Goal: Task Accomplishment & Management: Use online tool/utility

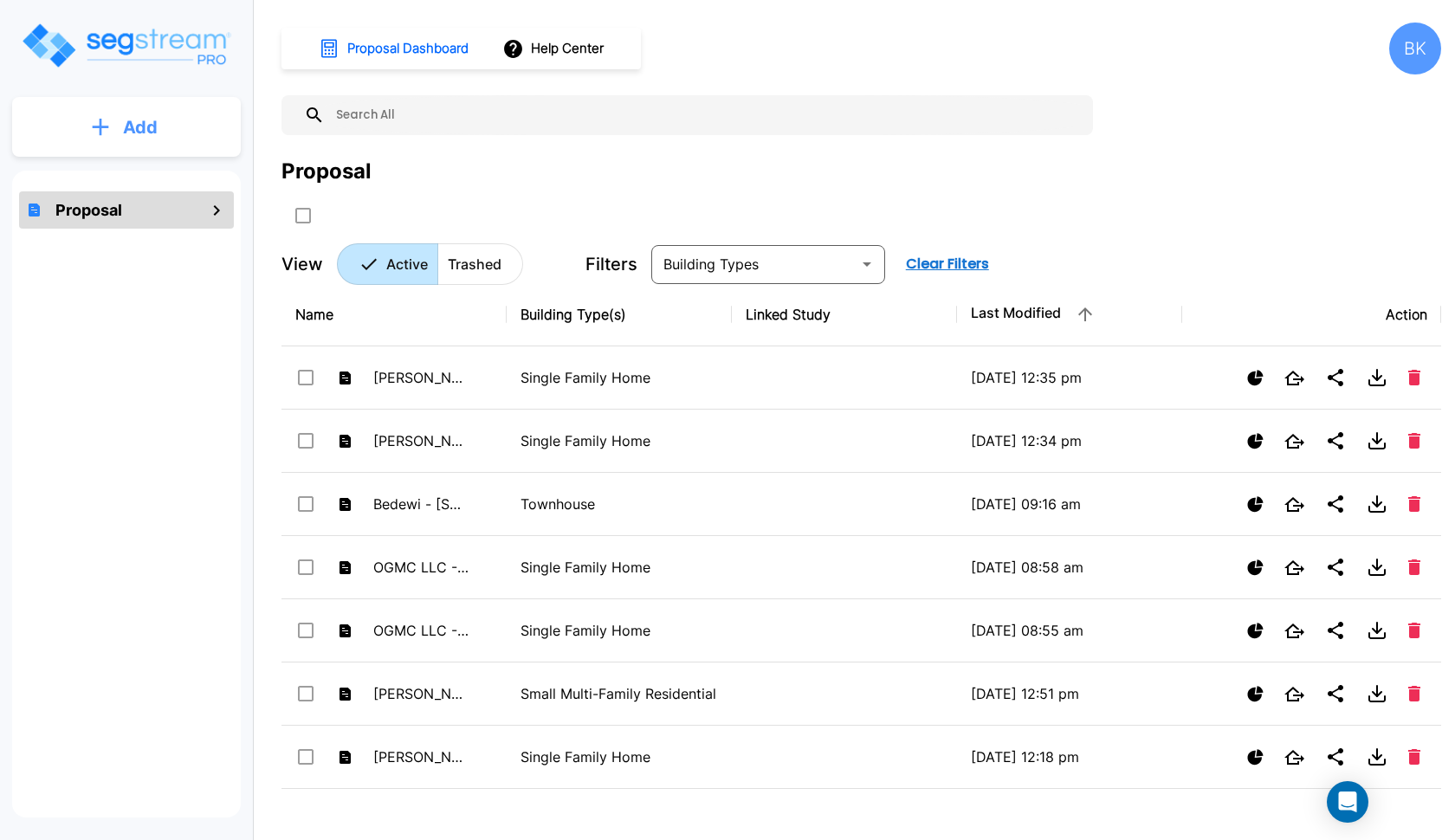
click at [156, 110] on button "Add" at bounding box center [126, 127] width 229 height 50
click at [105, 168] on p "Add Proposal" at bounding box center [137, 174] width 89 height 21
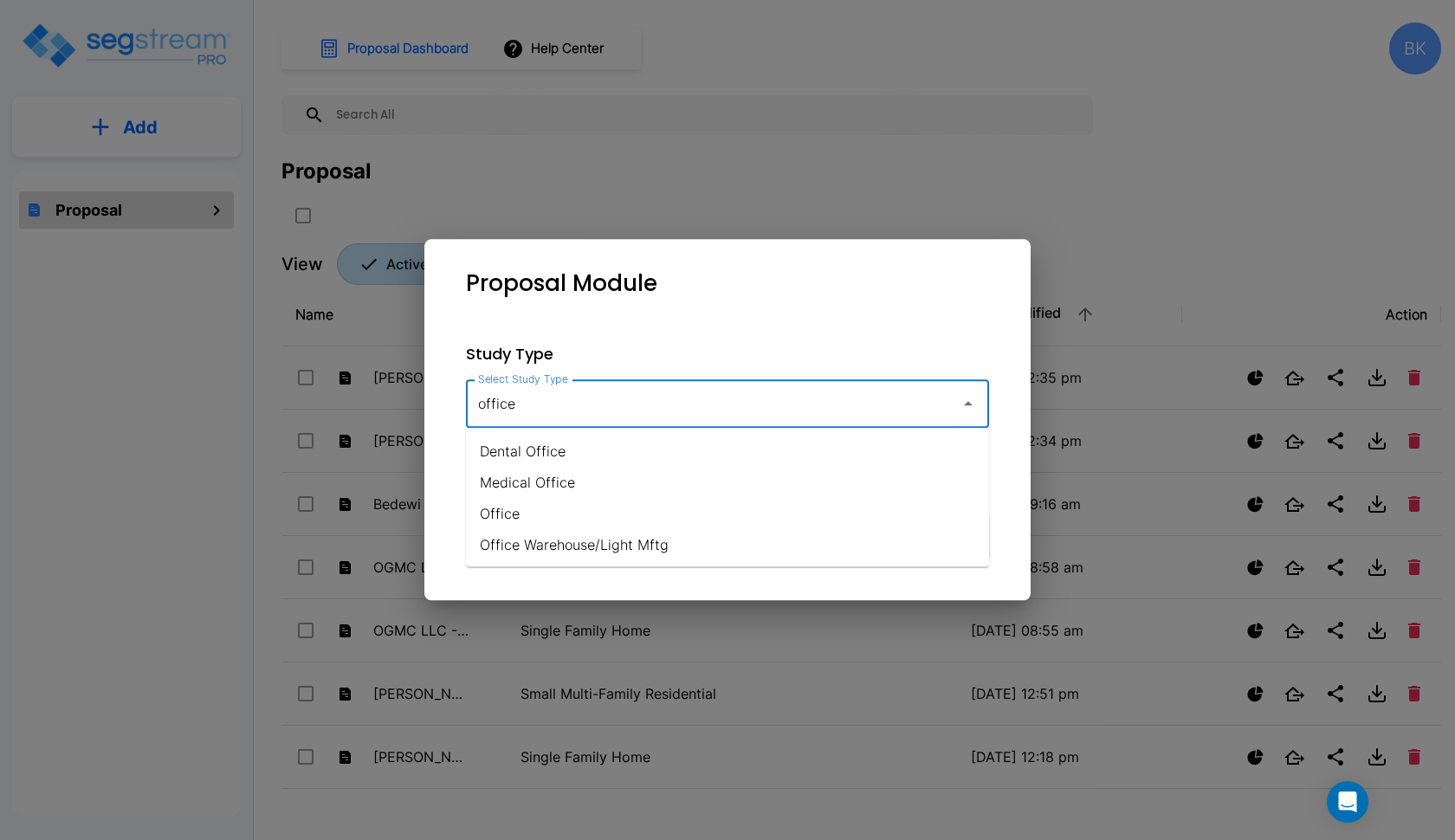
click at [497, 519] on li "Office" at bounding box center [728, 513] width 523 height 31
type input "Office"
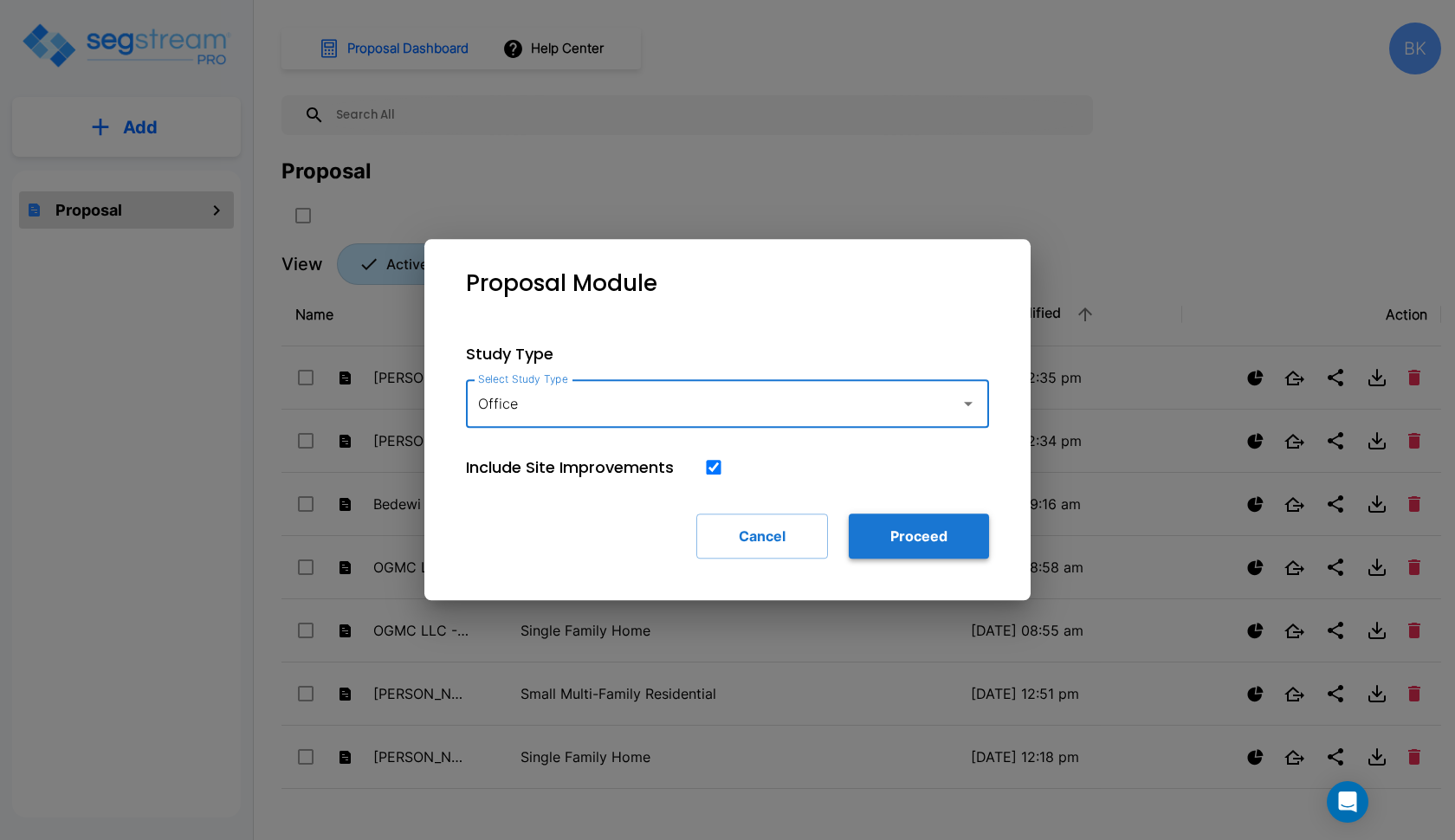
click at [915, 545] on button "Proceed" at bounding box center [918, 536] width 140 height 45
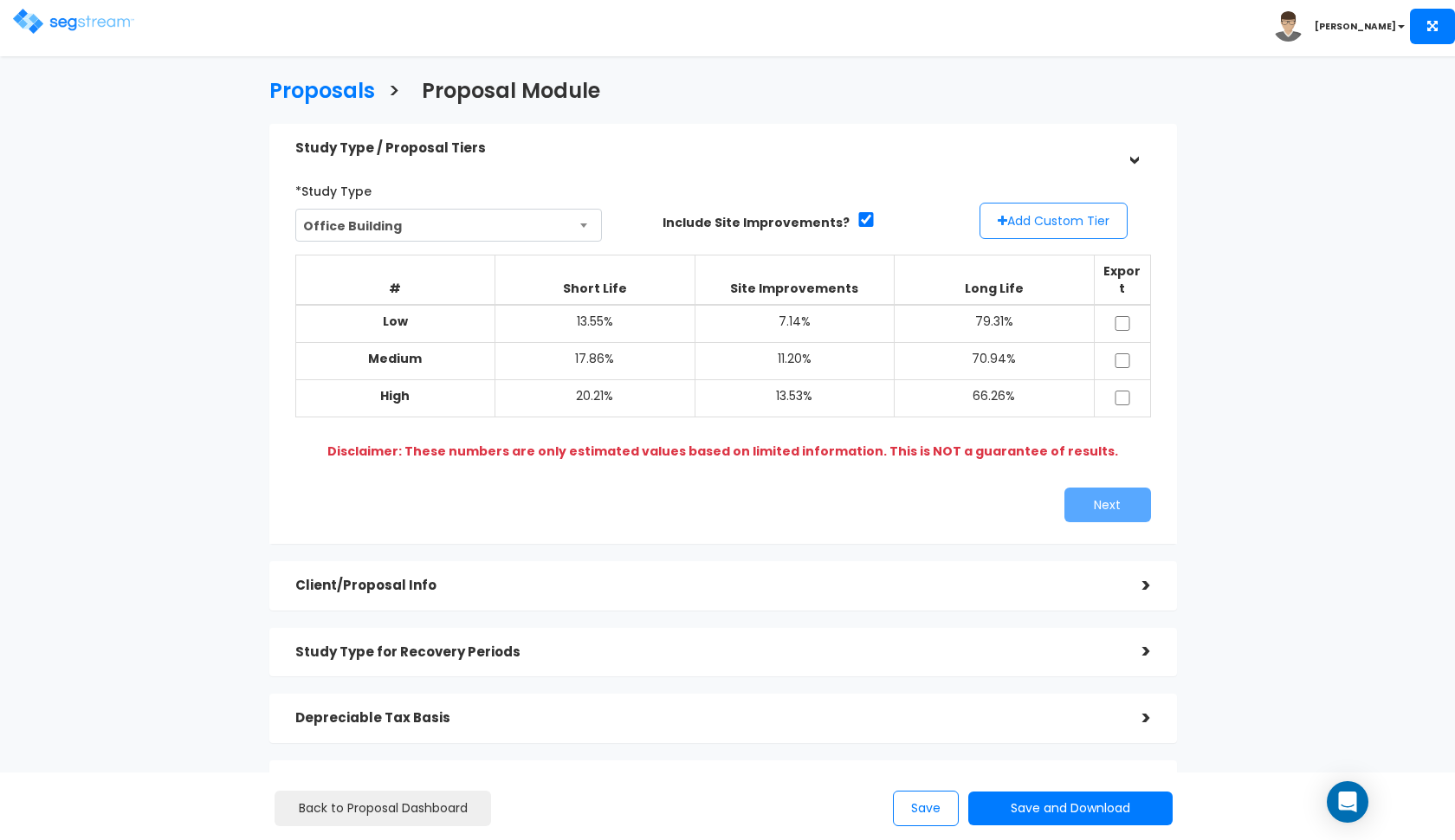
click at [1029, 222] on button "Add Custom Tier" at bounding box center [1053, 221] width 148 height 36
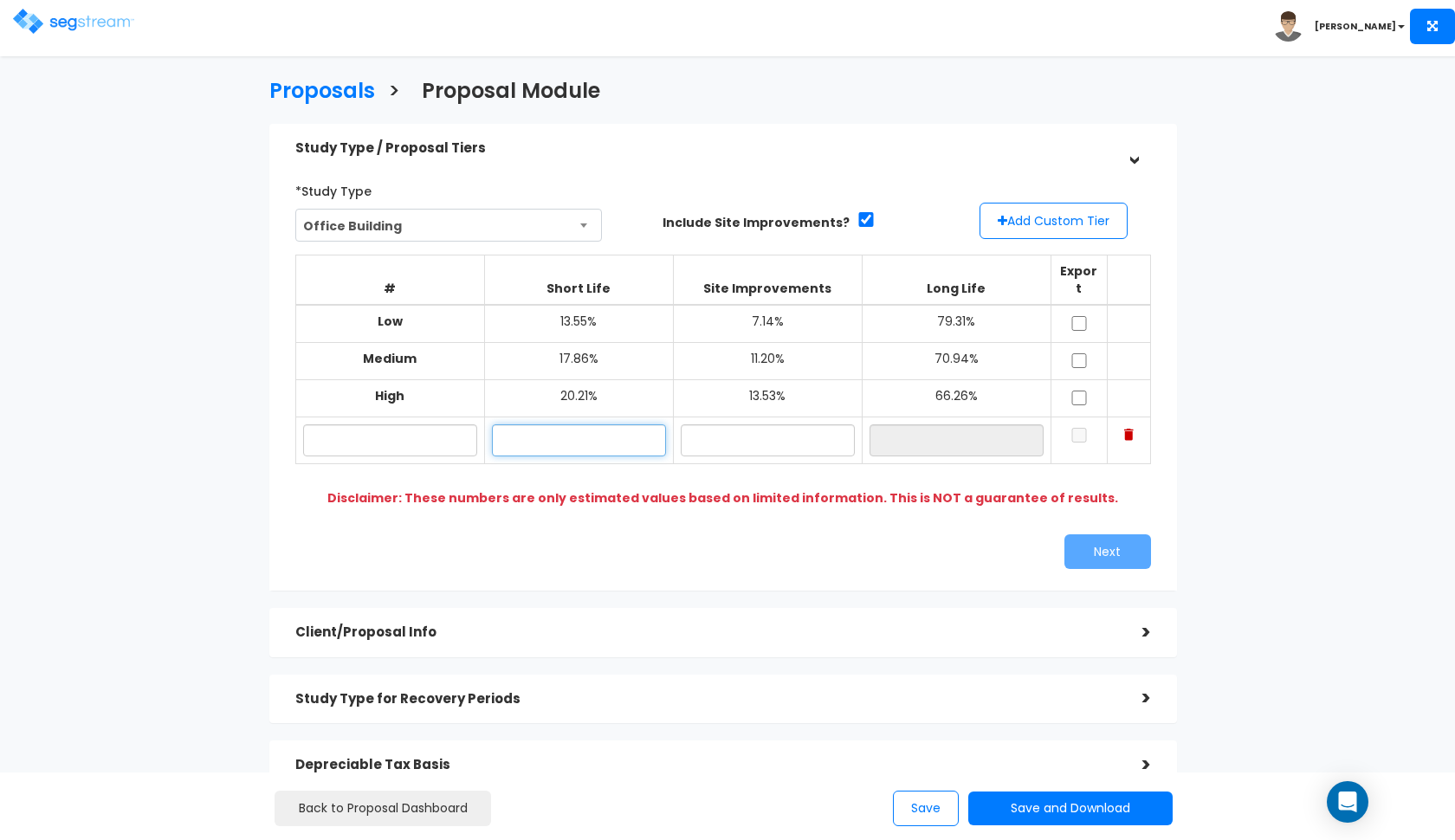
click at [589, 424] on input "text" at bounding box center [579, 440] width 174 height 32
click at [755, 424] on input "text" at bounding box center [767, 440] width 174 height 32
type input "8.20%"
click at [593, 424] on input "text" at bounding box center [579, 440] width 174 height 32
type input "19.20%"
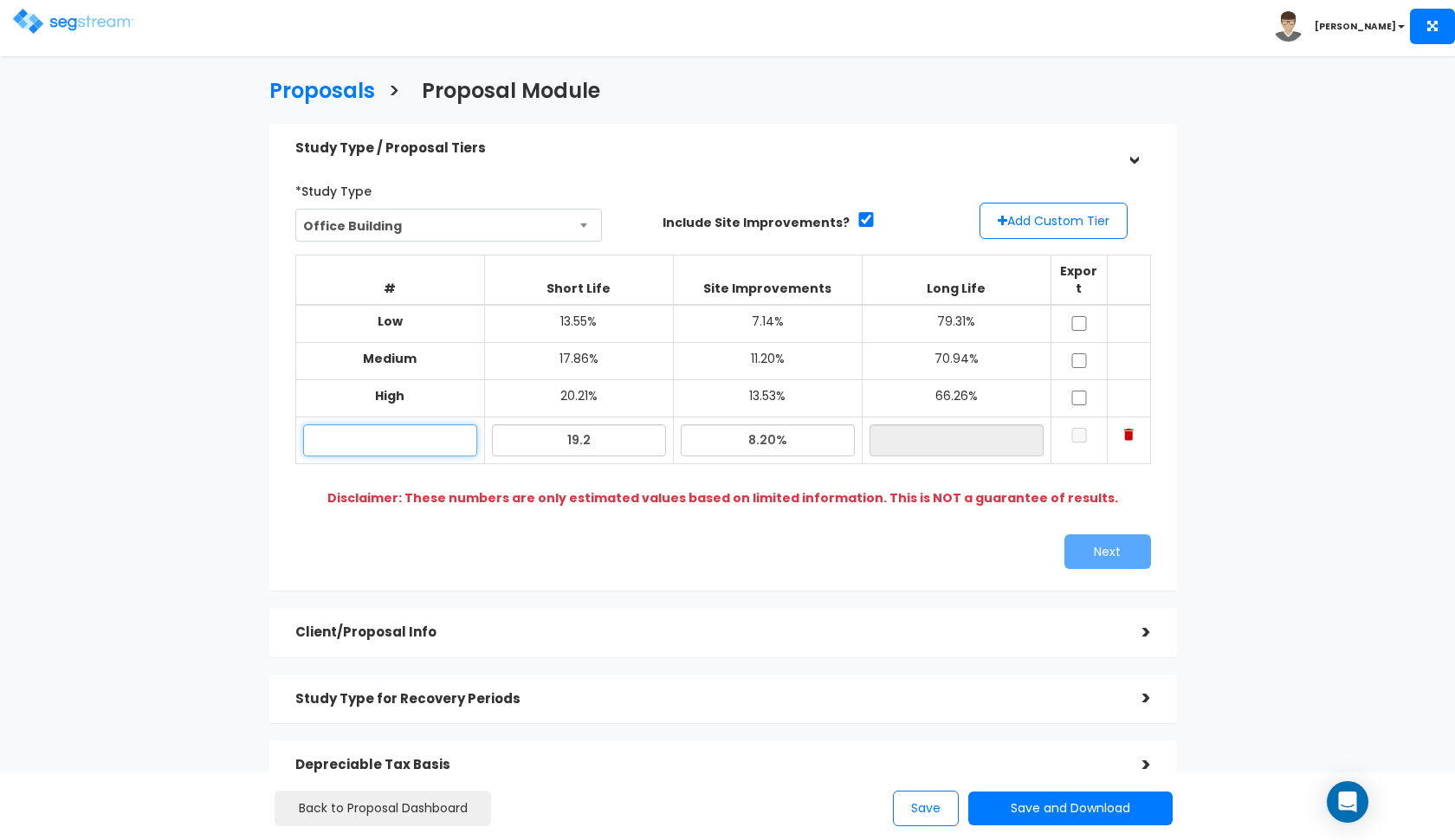
type input "72.60%"
click at [441, 424] on input "text" at bounding box center [391, 440] width 174 height 32
type input "Thanksgiving Station"
click at [1078, 316] on input "checkbox" at bounding box center [1079, 323] width 17 height 15
checkbox input "true"
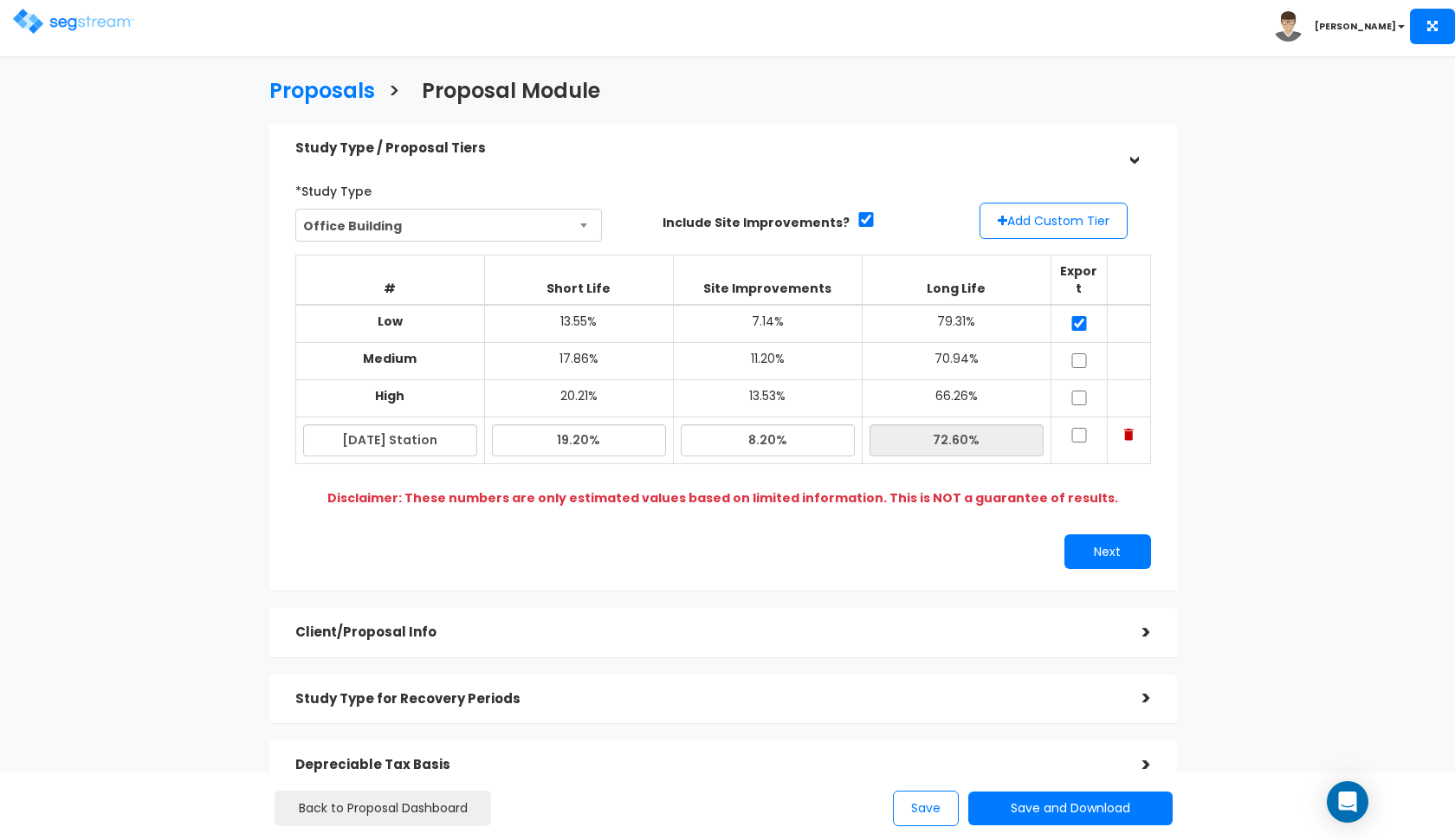
click at [1082, 353] on input "checkbox" at bounding box center [1079, 361] width 17 height 15
checkbox input "true"
click at [1081, 390] on input "checkbox" at bounding box center [1079, 398] width 17 height 15
checkbox input "true"
click at [1077, 428] on input "checkbox" at bounding box center [1079, 435] width 17 height 15
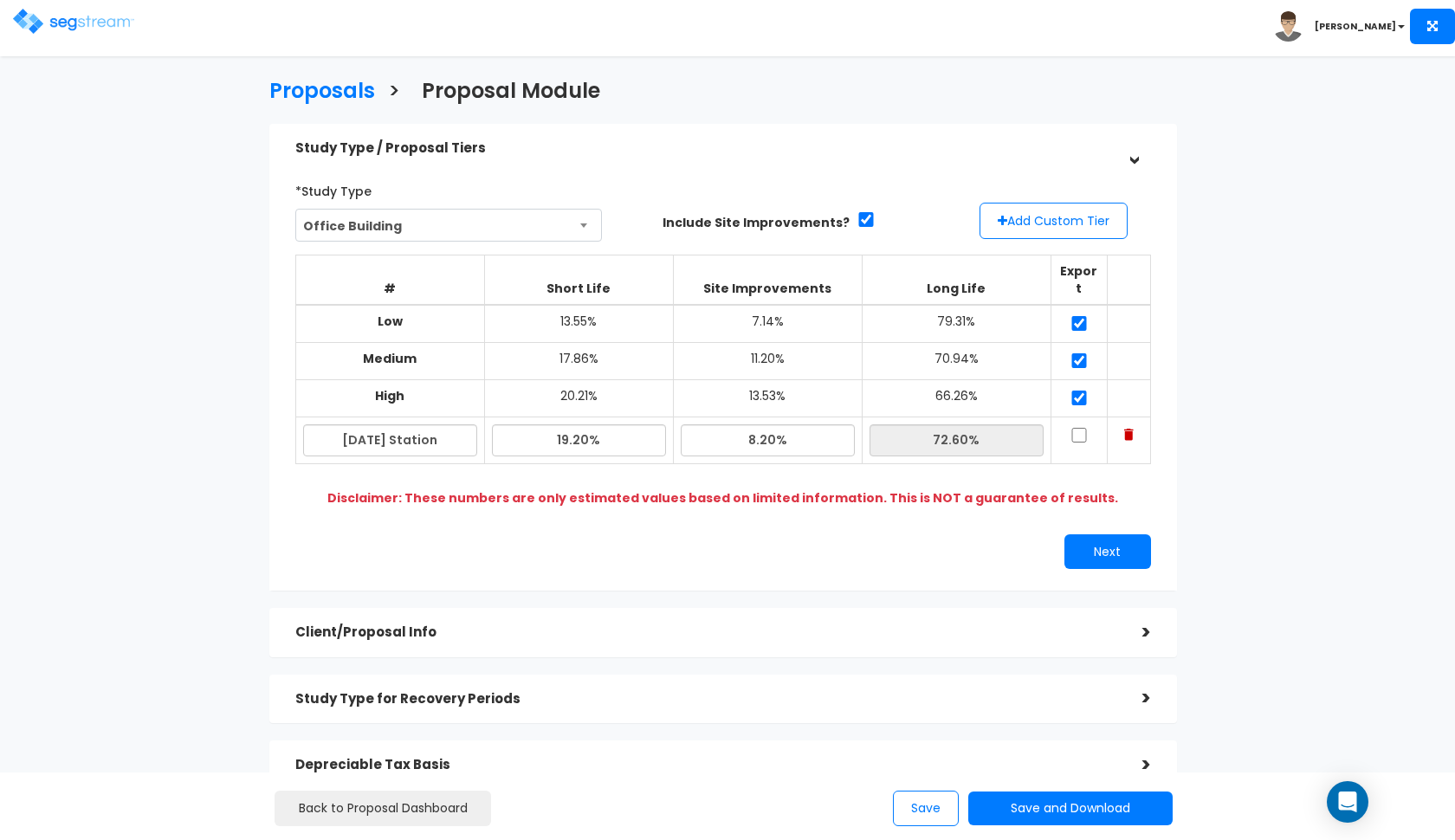
checkbox input "true"
click at [1088, 534] on button "Next" at bounding box center [1107, 551] width 86 height 35
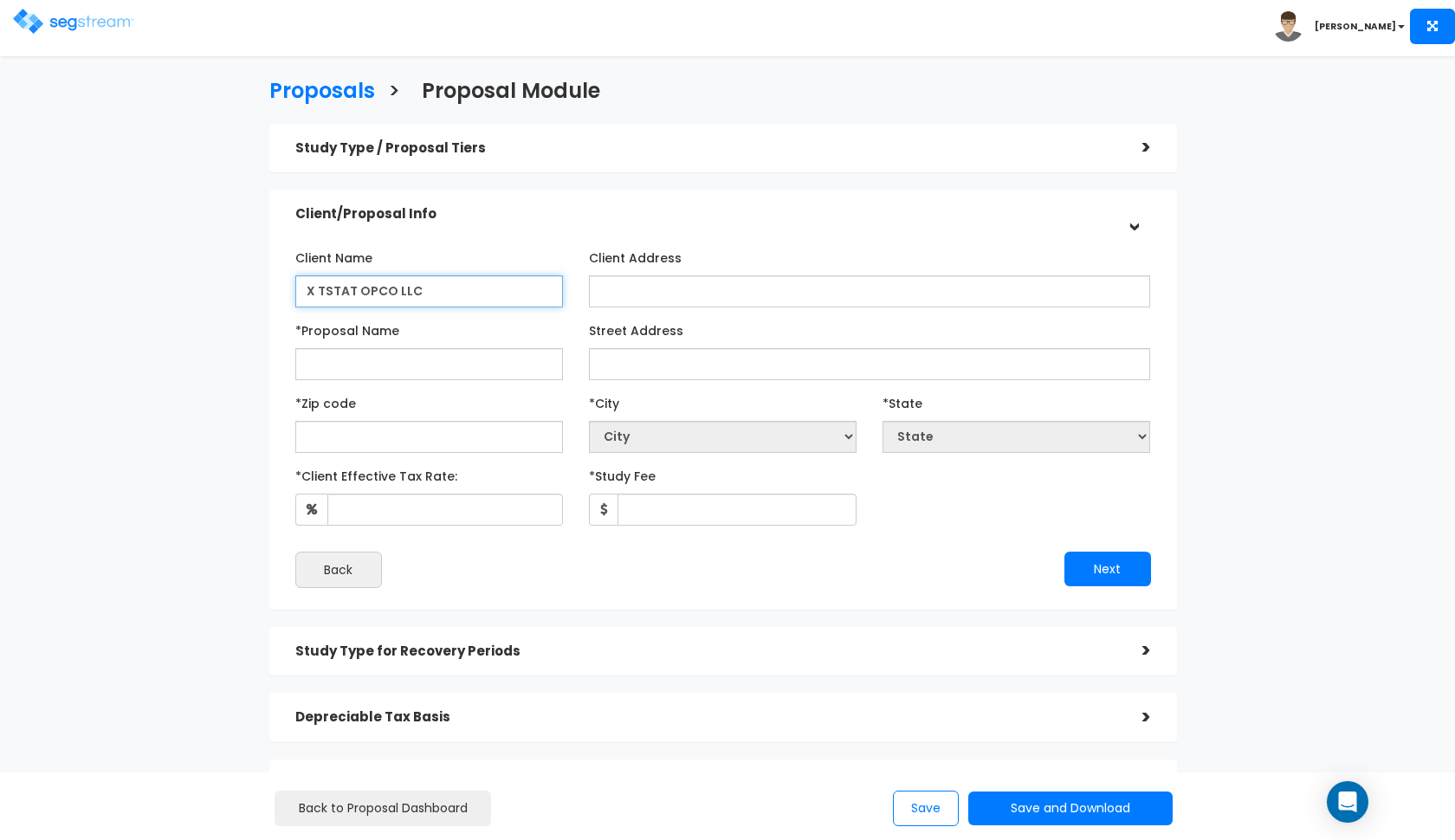
type input "X TSTAT OPCO LLC"
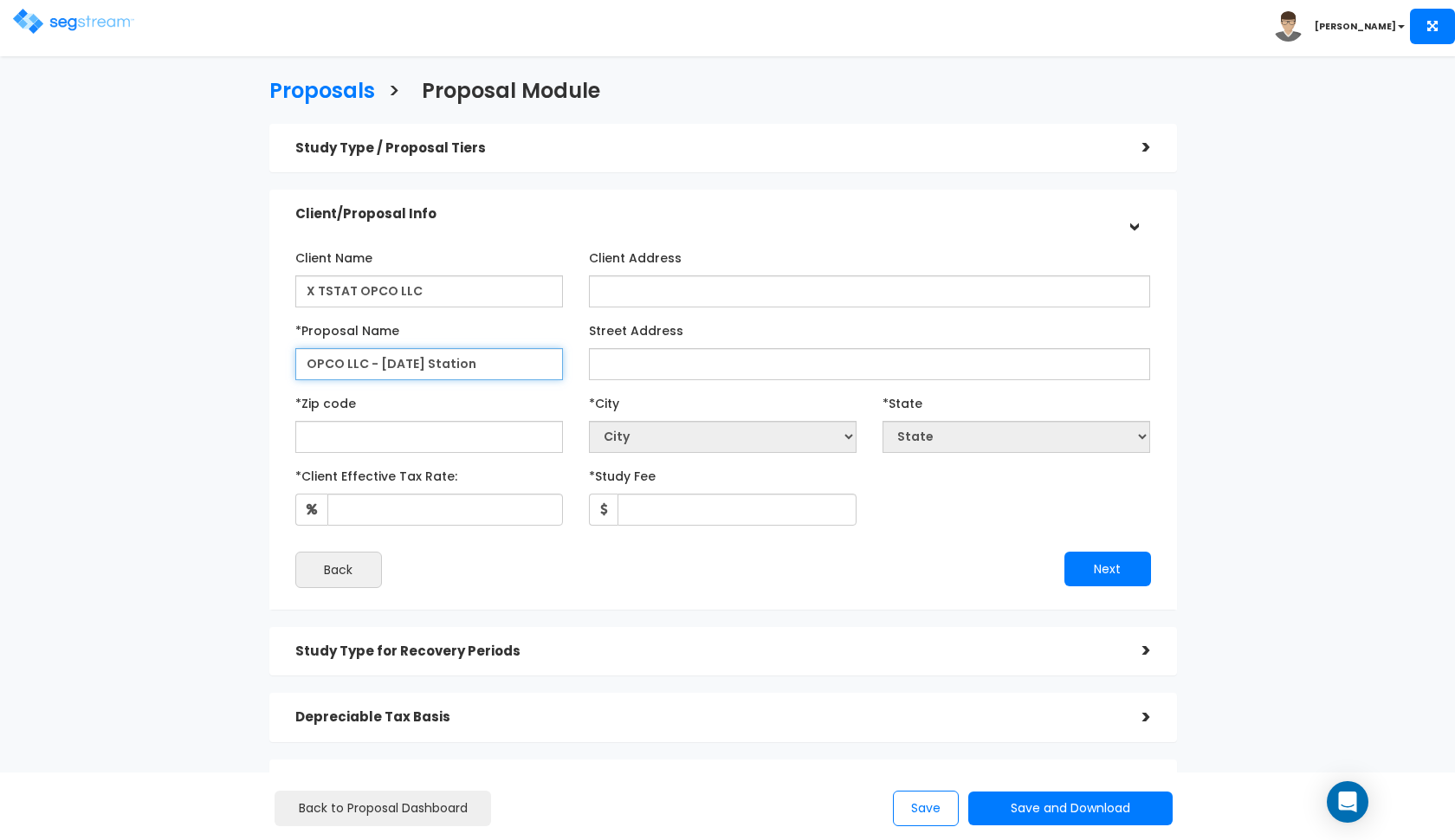
type input "OPCO LLC - Thanksgiving Station"
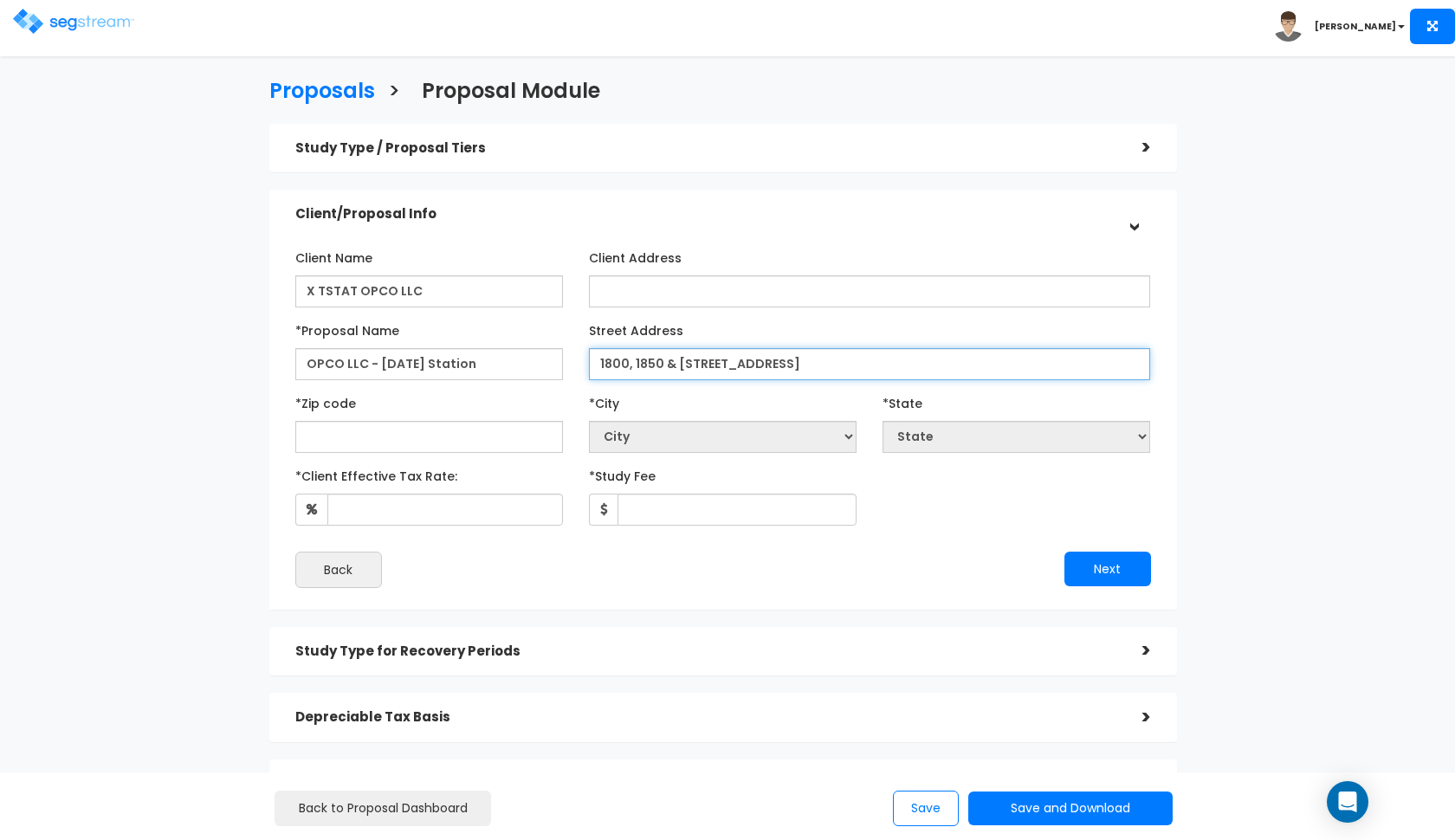
click at [722, 362] on input "1800, 1850 & 2000 W Ashton Blvd" at bounding box center [869, 363] width 562 height 32
click at [661, 363] on input "1800, 1850 & 2000 West Ashton Blvd" at bounding box center [869, 363] width 562 height 32
click at [866, 367] on input "1800, 1850, & 2000 West Ashton Blvd" at bounding box center [869, 363] width 562 height 32
type input "1800, 1850, & 2000 West Ashton Blvd, and 2701 & 2801 N. Thanksgiving Way"
click at [292, 411] on div "*Zip code" at bounding box center [429, 420] width 293 height 64
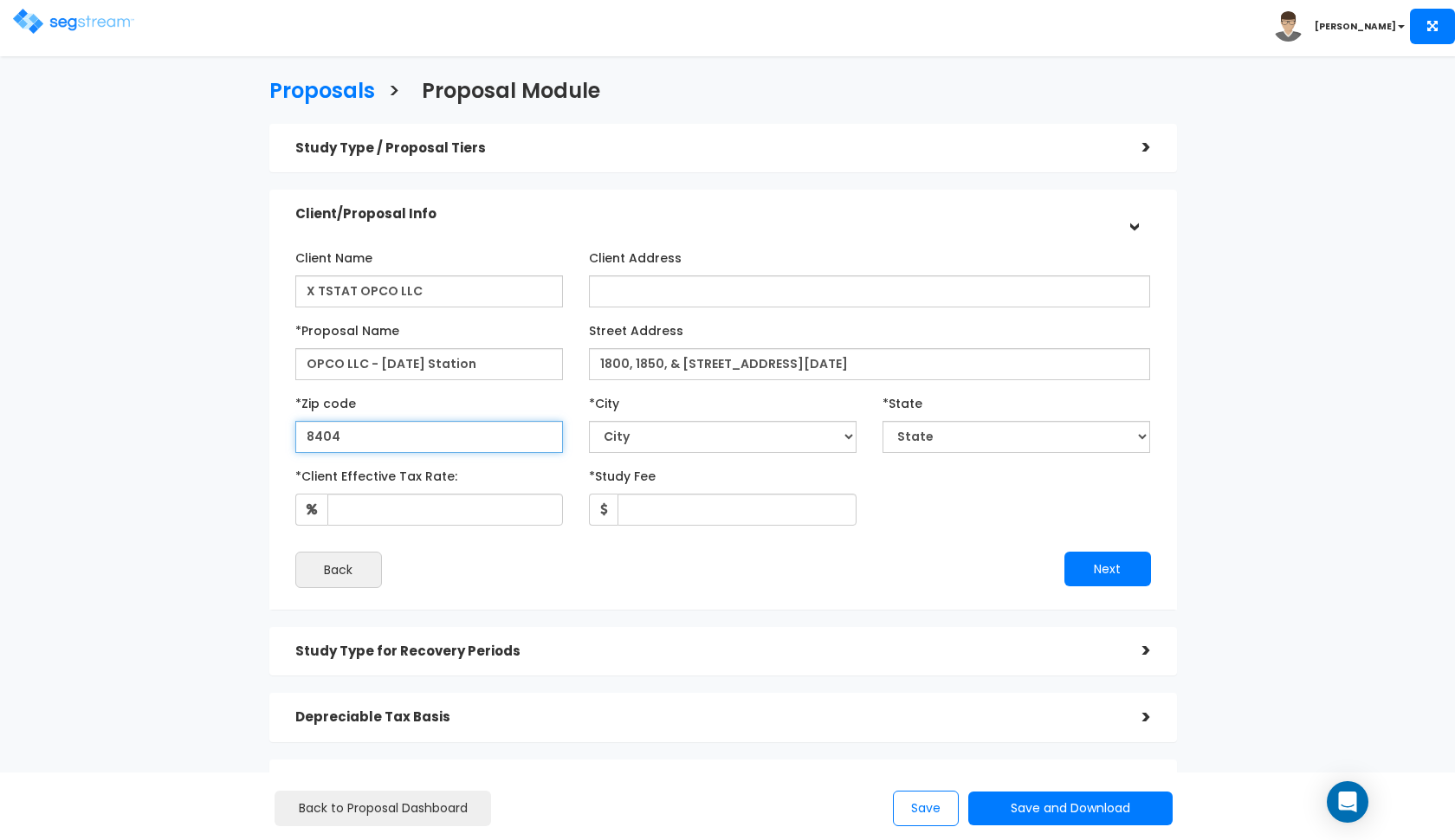
type input "84043"
select select "UT"
type input "84043"
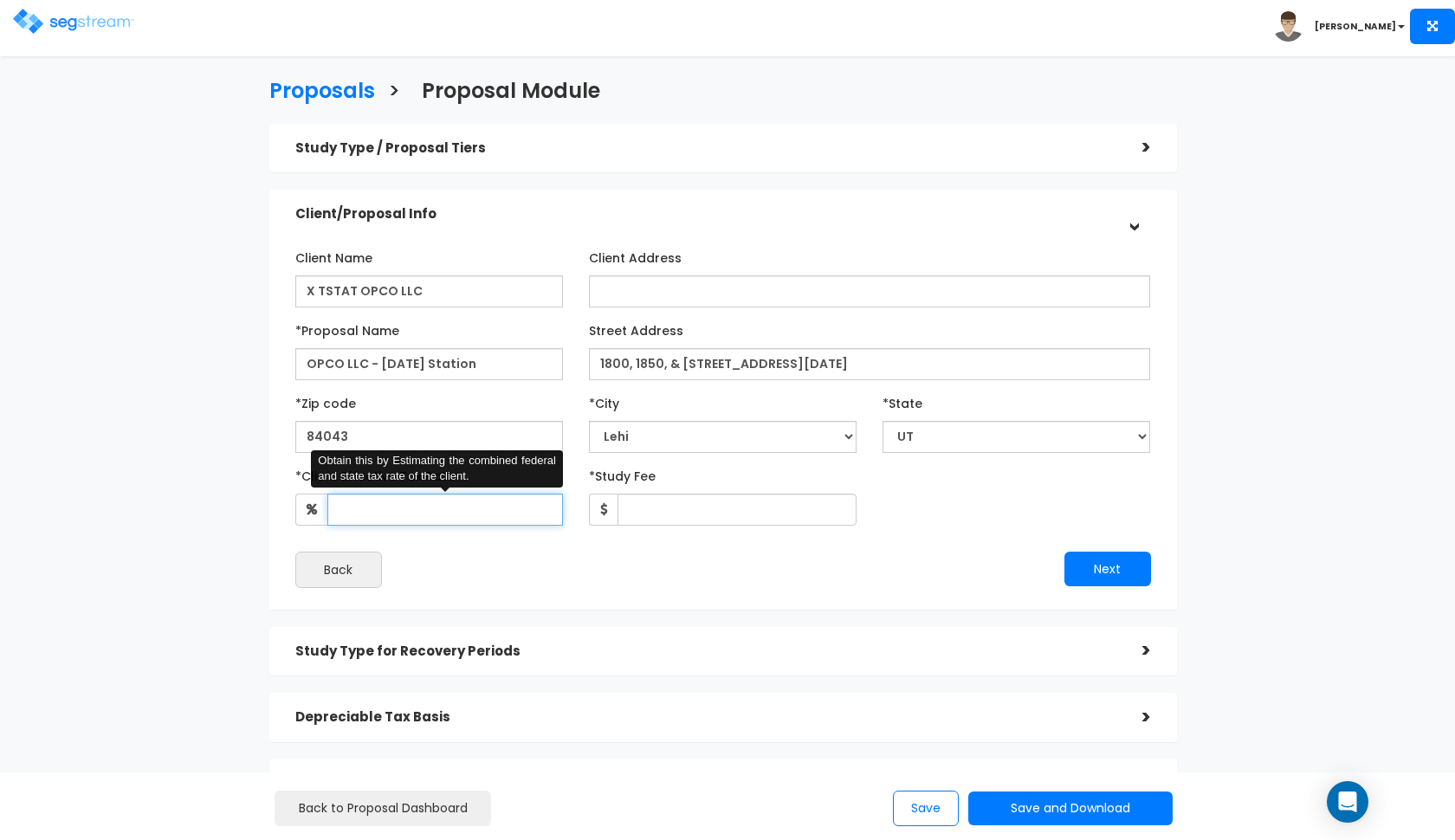
click at [424, 508] on input "*Client Effective Tax Rate:" at bounding box center [444, 509] width 235 height 32
type input "37"
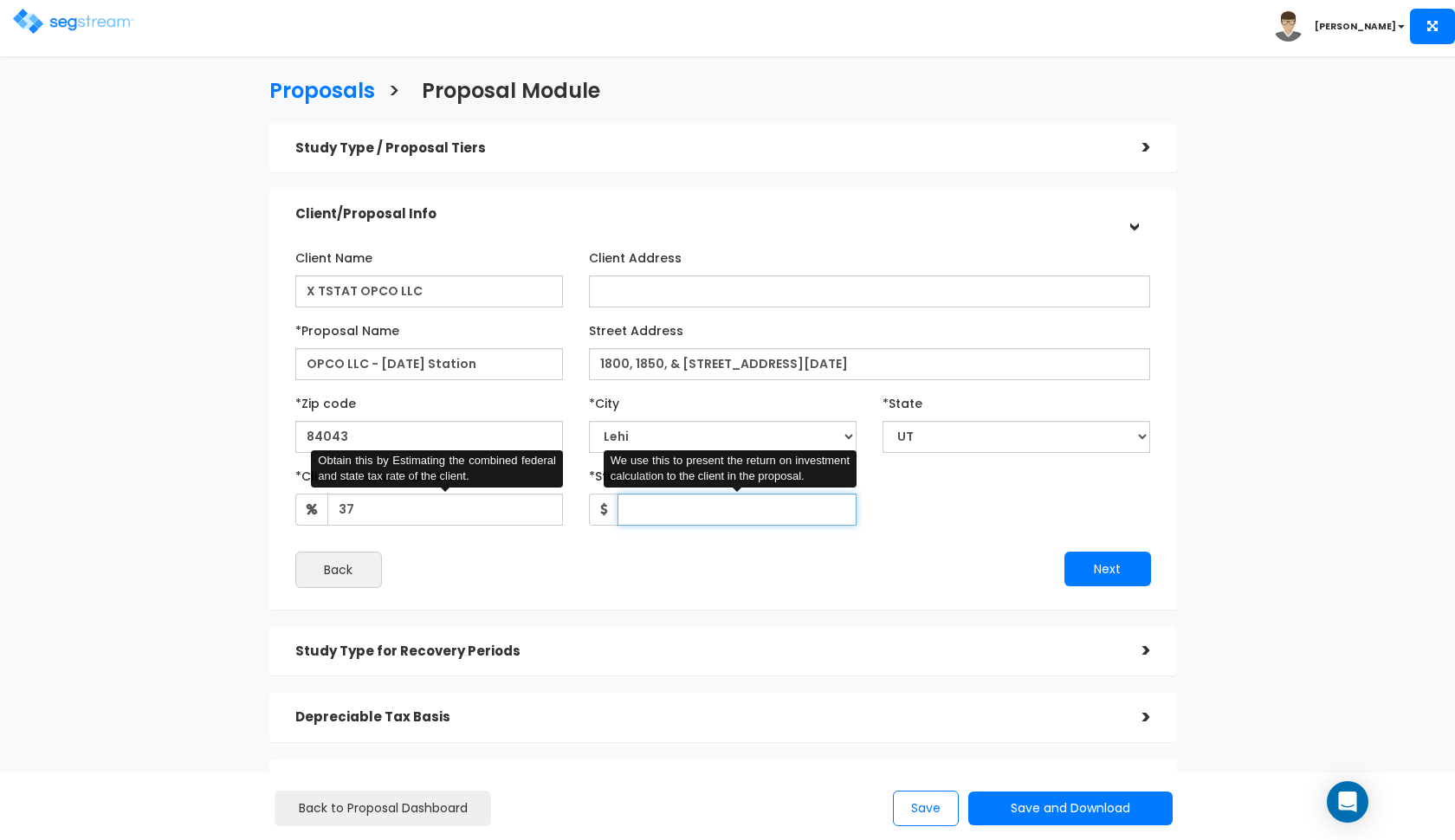
click at [687, 509] on input "*Study Fee" at bounding box center [737, 509] width 239 height 32
type input "35,000"
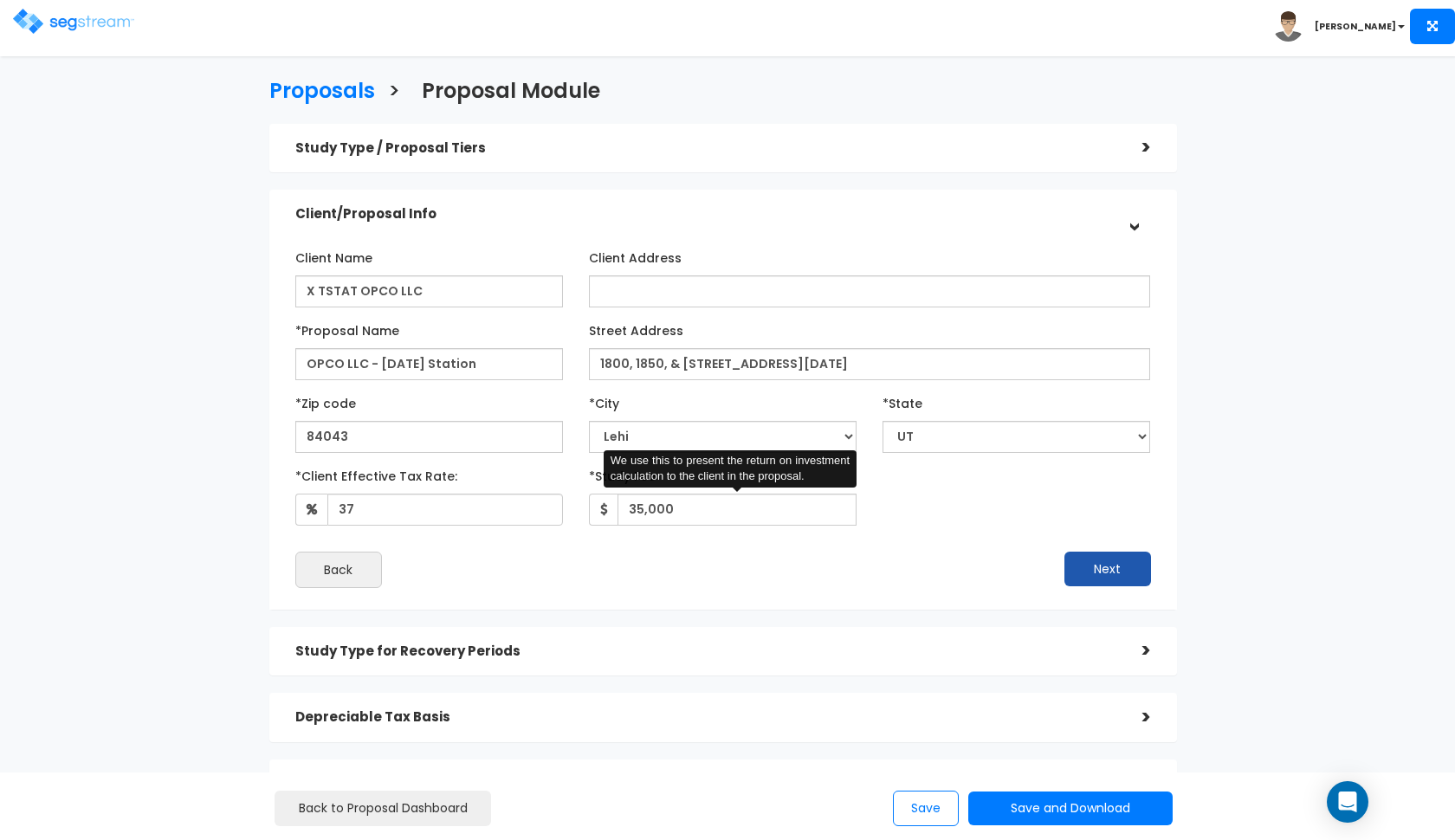
click at [1123, 554] on button "Next" at bounding box center [1107, 568] width 86 height 35
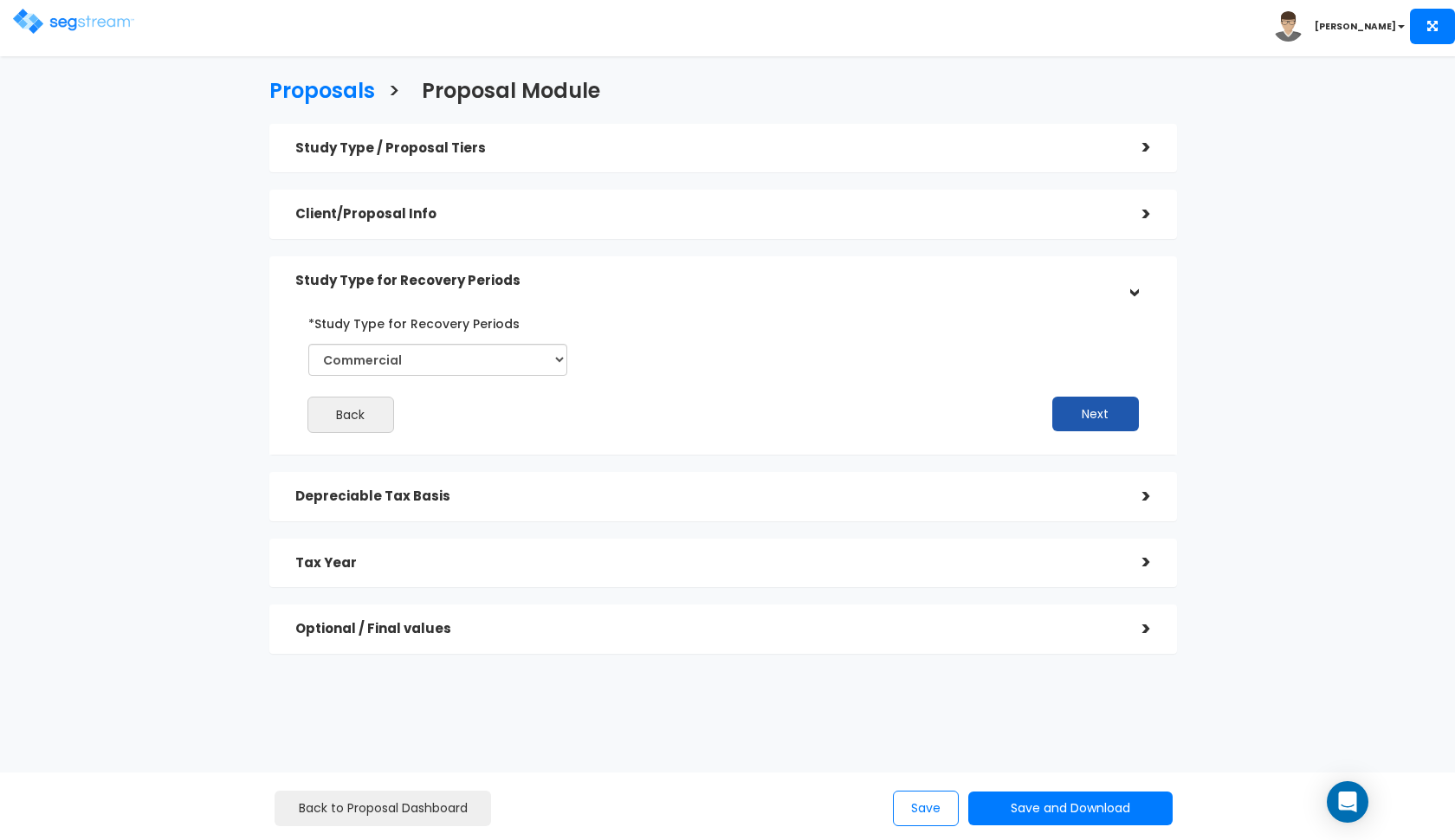
click at [1078, 417] on button "Next" at bounding box center [1095, 414] width 86 height 35
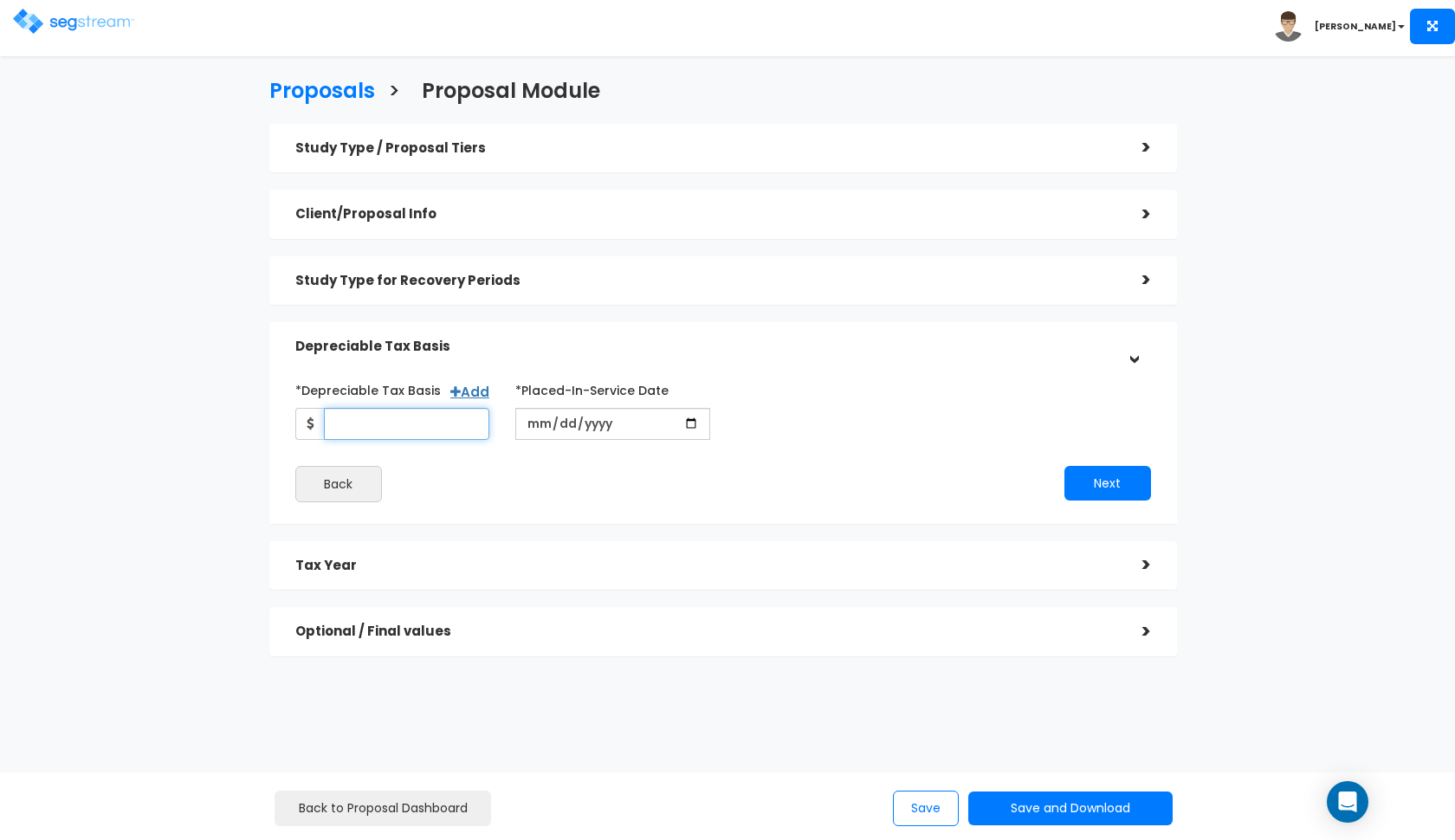
click at [440, 435] on input "*Depreciable Tax Basis" at bounding box center [407, 423] width 166 height 32
type input "164,389,119"
click at [531, 421] on input "date" at bounding box center [612, 423] width 195 height 32
type input "2025-09-30"
click at [1099, 487] on button "Next" at bounding box center [1107, 483] width 86 height 35
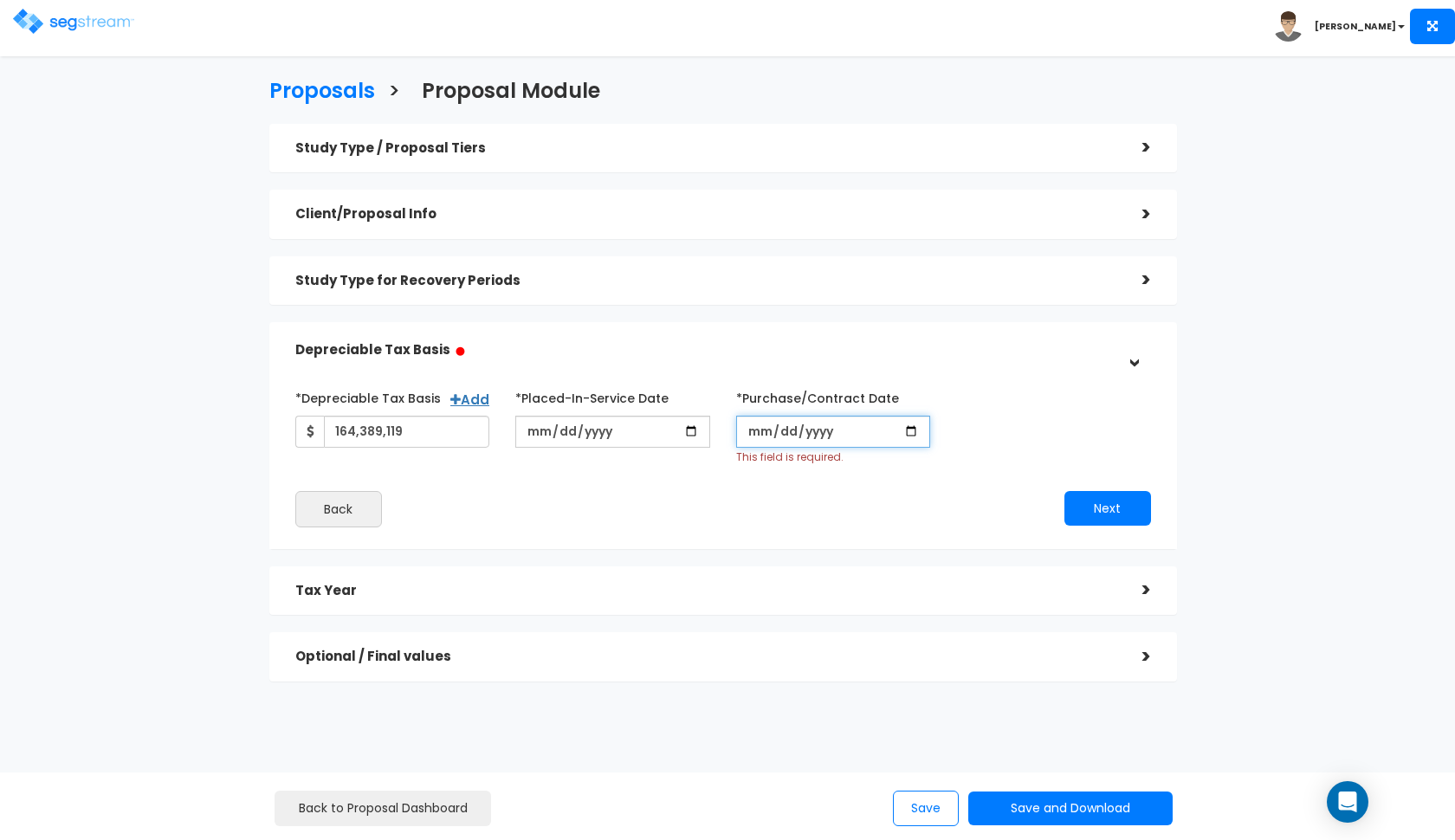
click at [759, 430] on input "*Purchase/Contract Date" at bounding box center [833, 431] width 195 height 32
type input "2025-09-30"
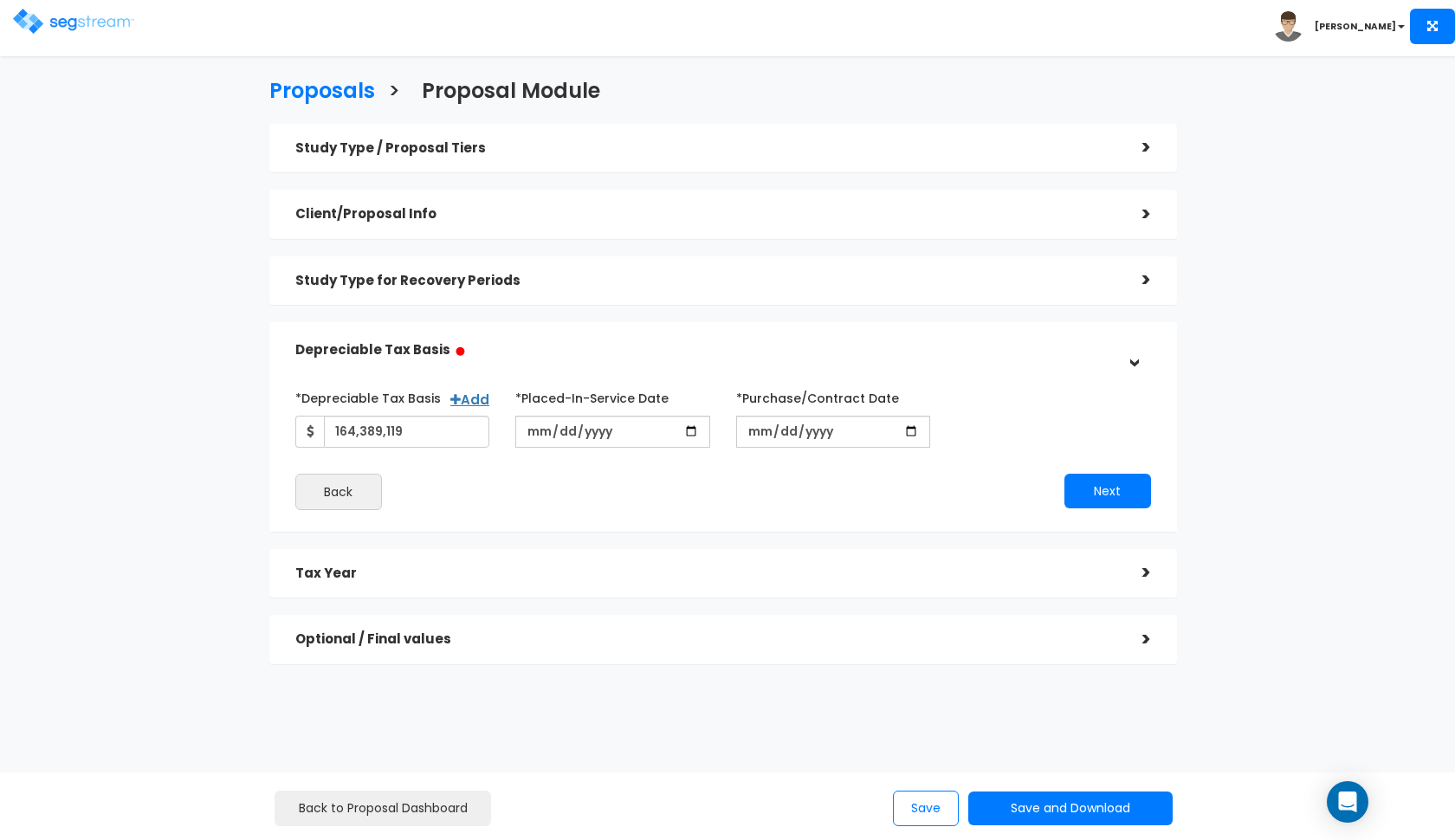
click at [1078, 488] on div "*Depreciable Tax Basis Add 164,389,119 *Placed-In-Service Date 2025-09-30 *Purc…" at bounding box center [723, 446] width 856 height 126
click at [1103, 480] on button "Next" at bounding box center [1107, 491] width 86 height 35
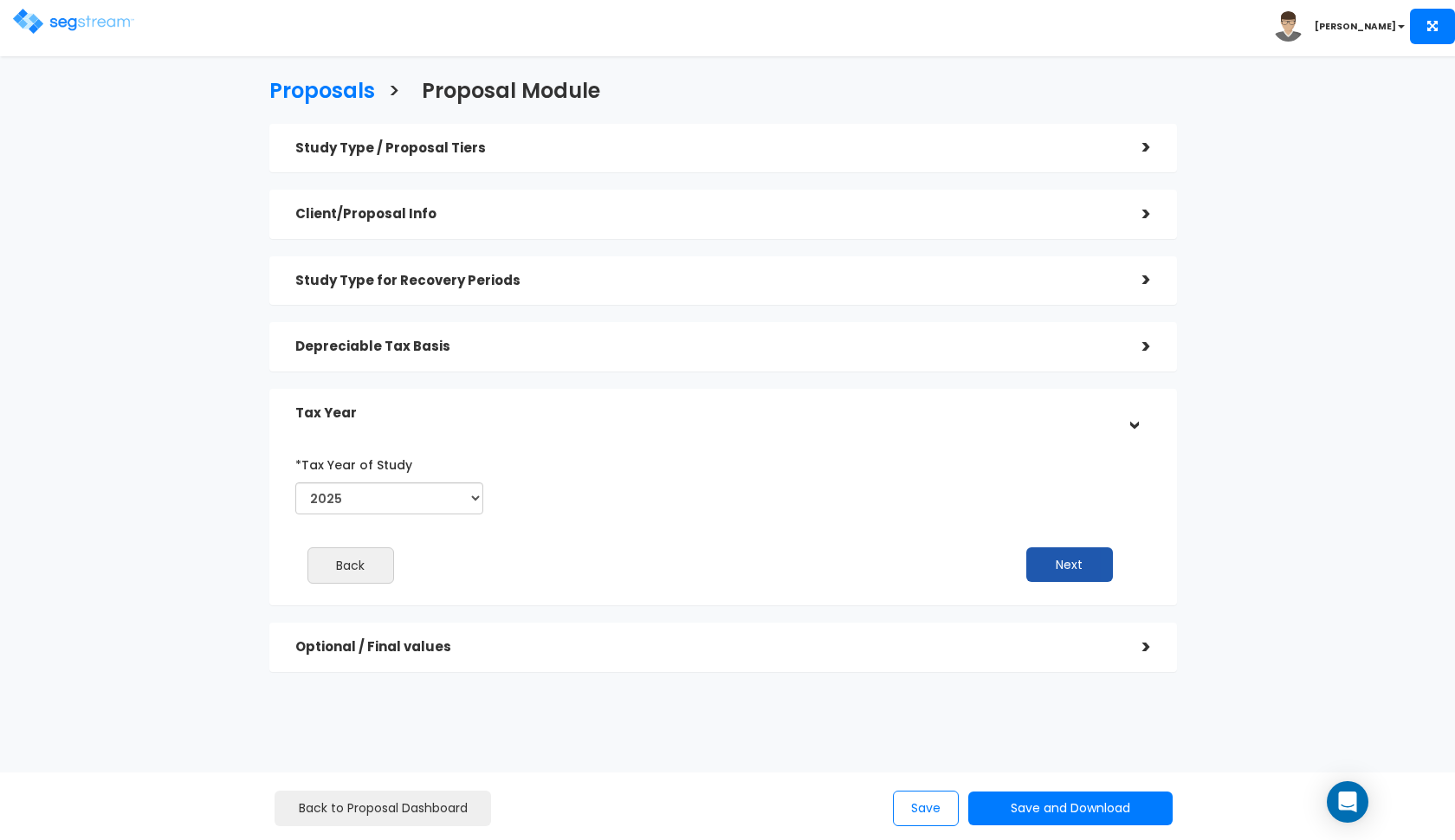
click at [1054, 569] on button "Next" at bounding box center [1069, 565] width 86 height 35
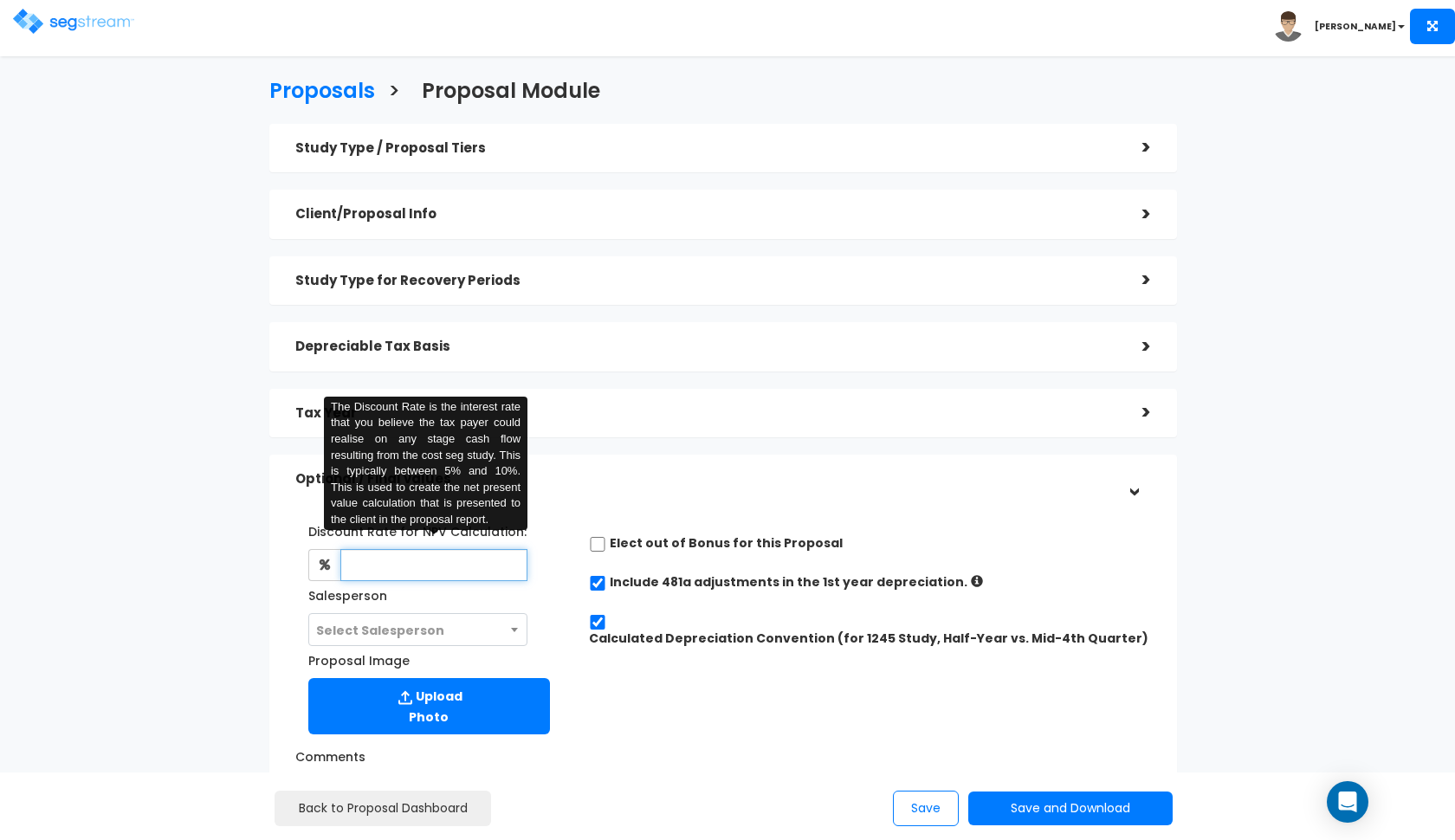
click at [440, 574] on input "text" at bounding box center [434, 565] width 188 height 32
type input "8"
click at [422, 626] on span "Select Salesperson" at bounding box center [380, 630] width 128 height 17
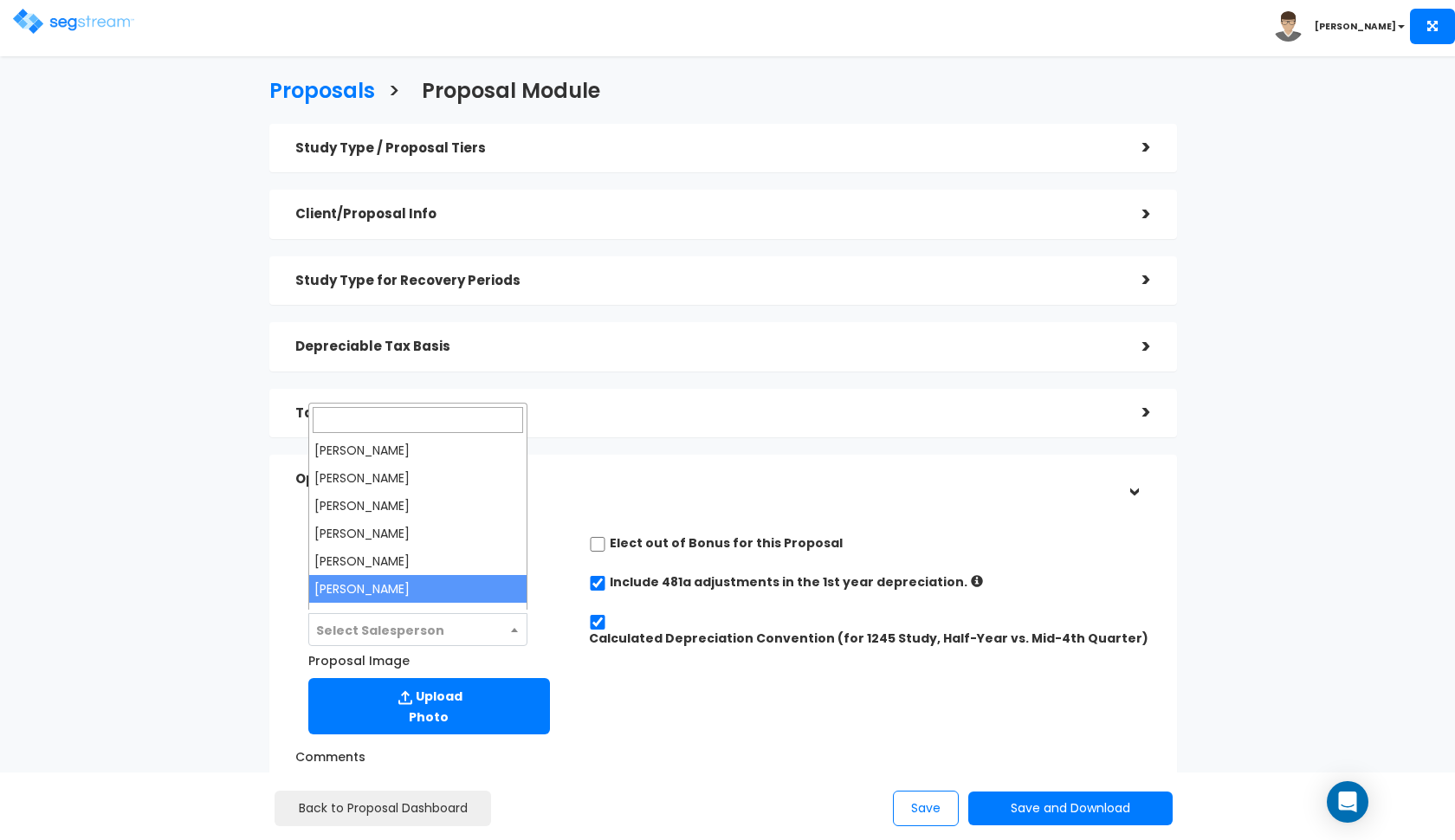
select select "190"
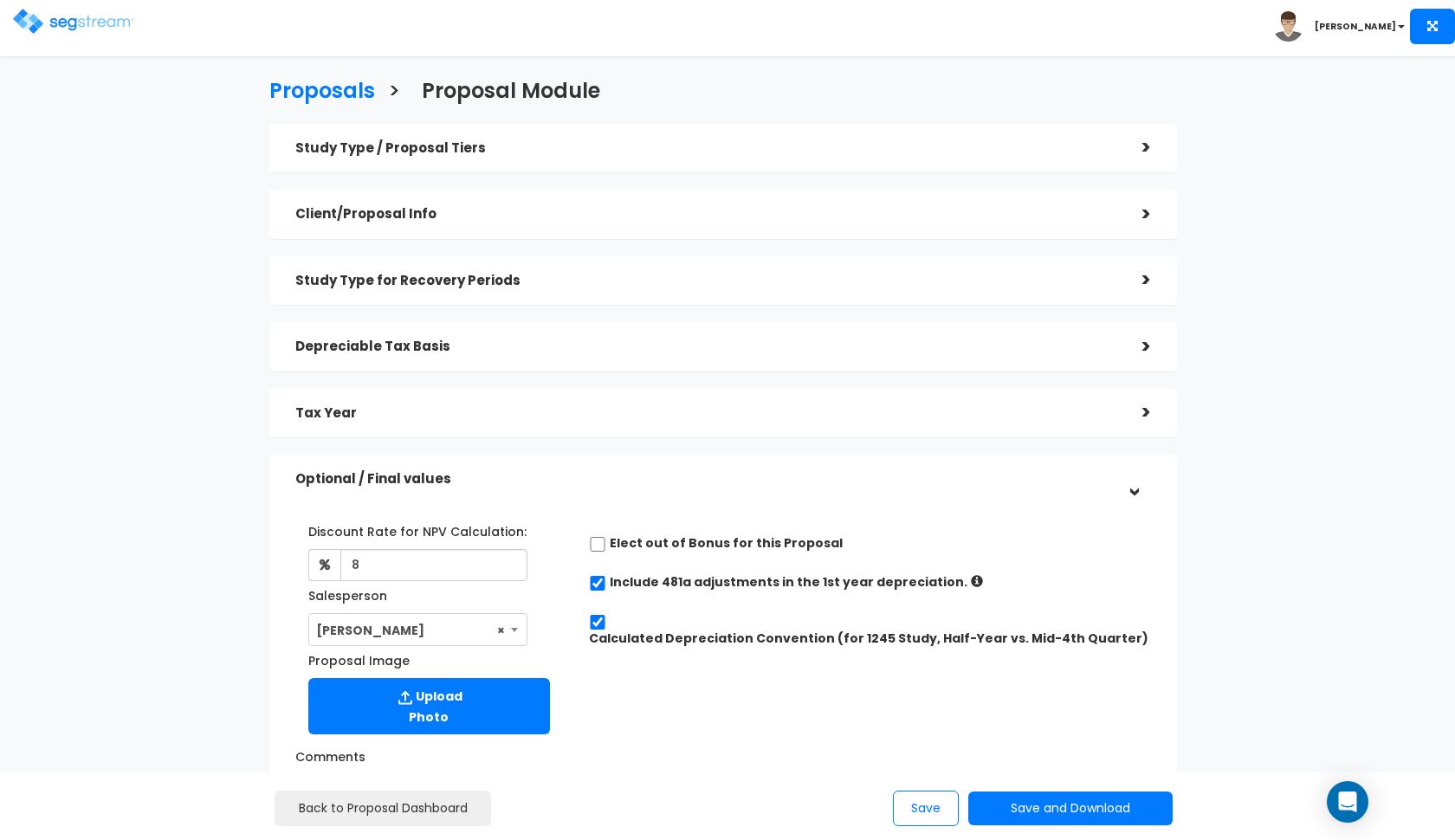
click at [631, 483] on h5 "Optional / Final values" at bounding box center [706, 479] width 821 height 15
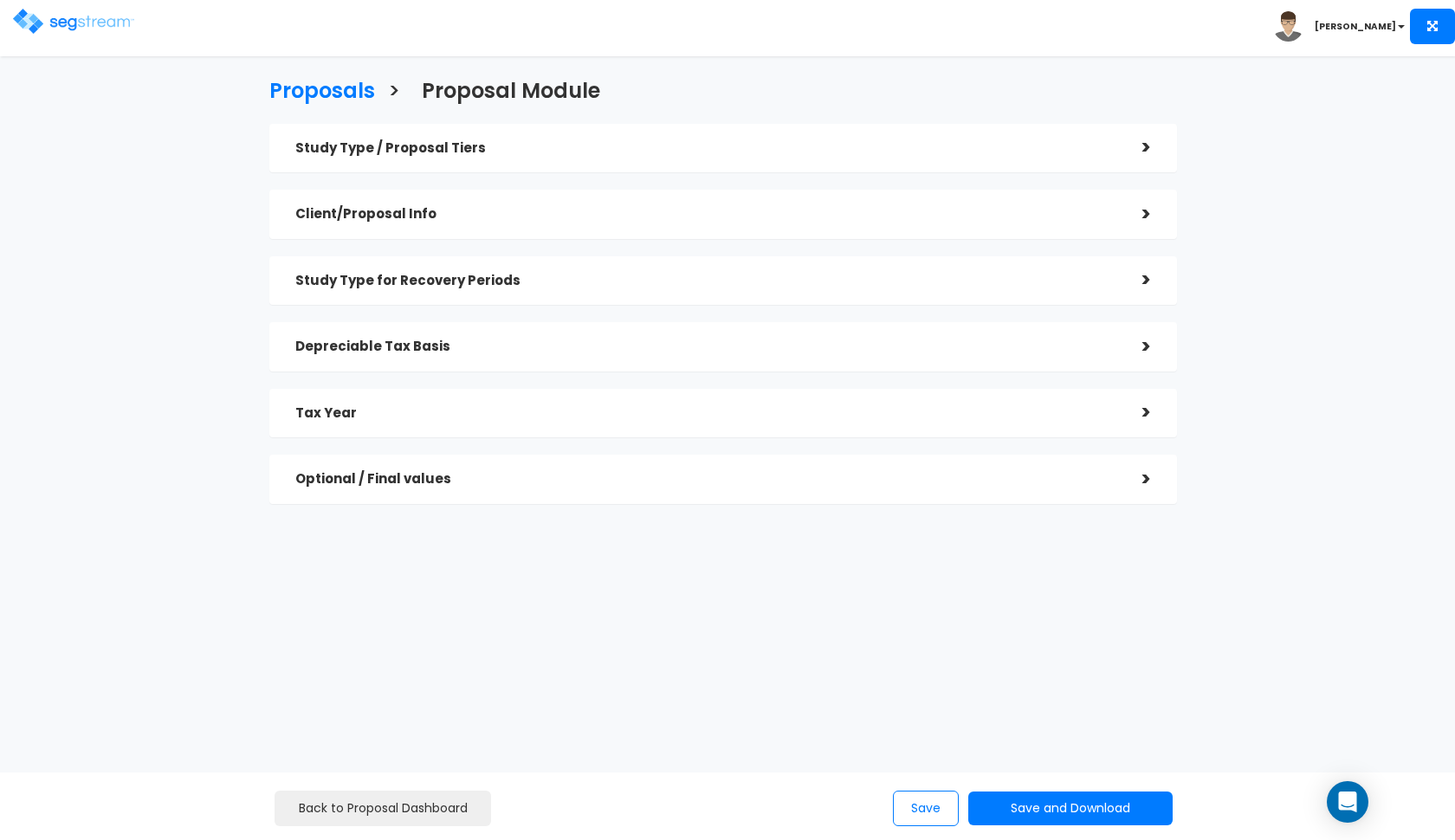
click at [943, 472] on h5 "Optional / Final values" at bounding box center [706, 479] width 821 height 15
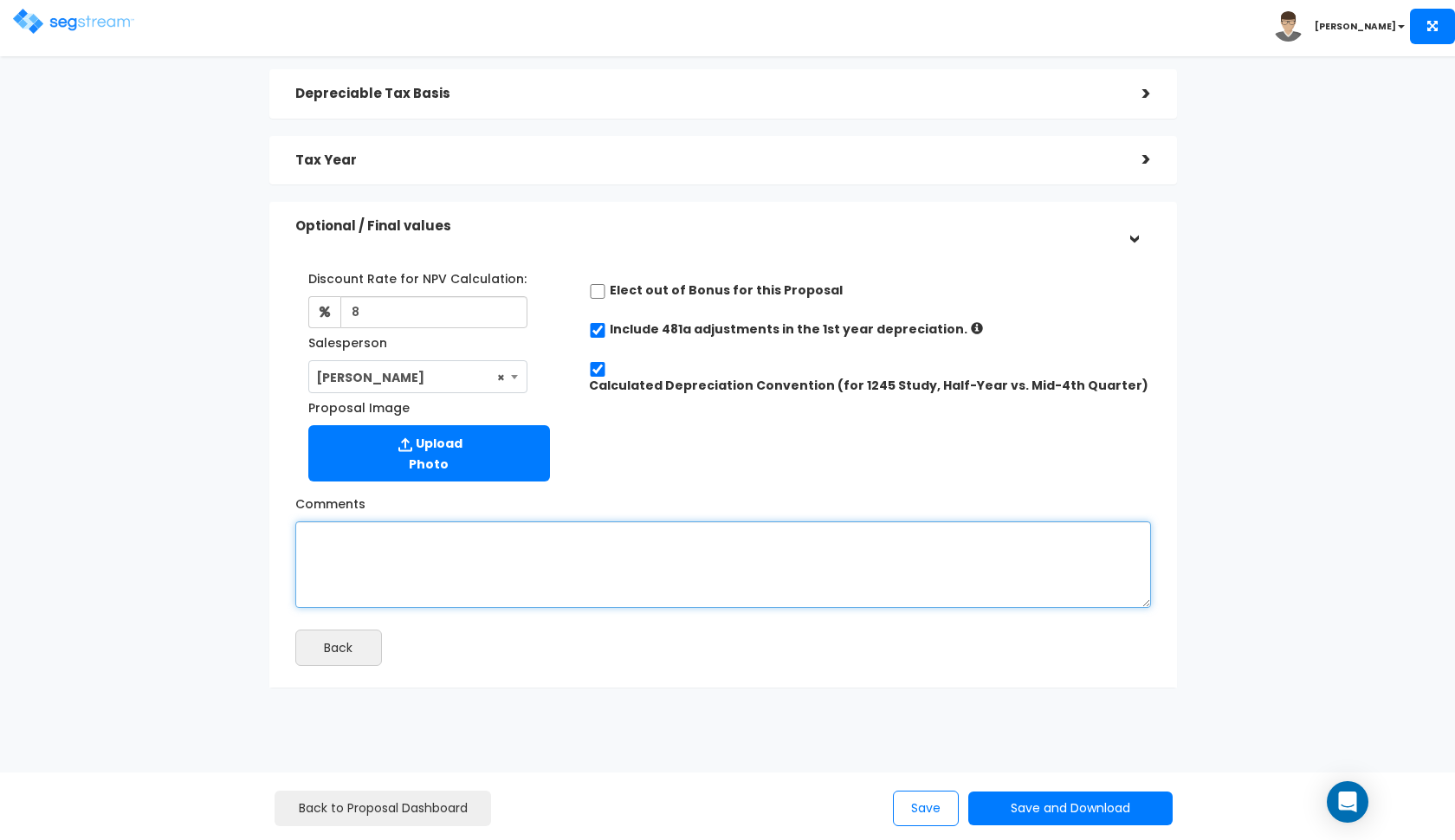
click at [930, 592] on textarea "Comments" at bounding box center [723, 564] width 856 height 86
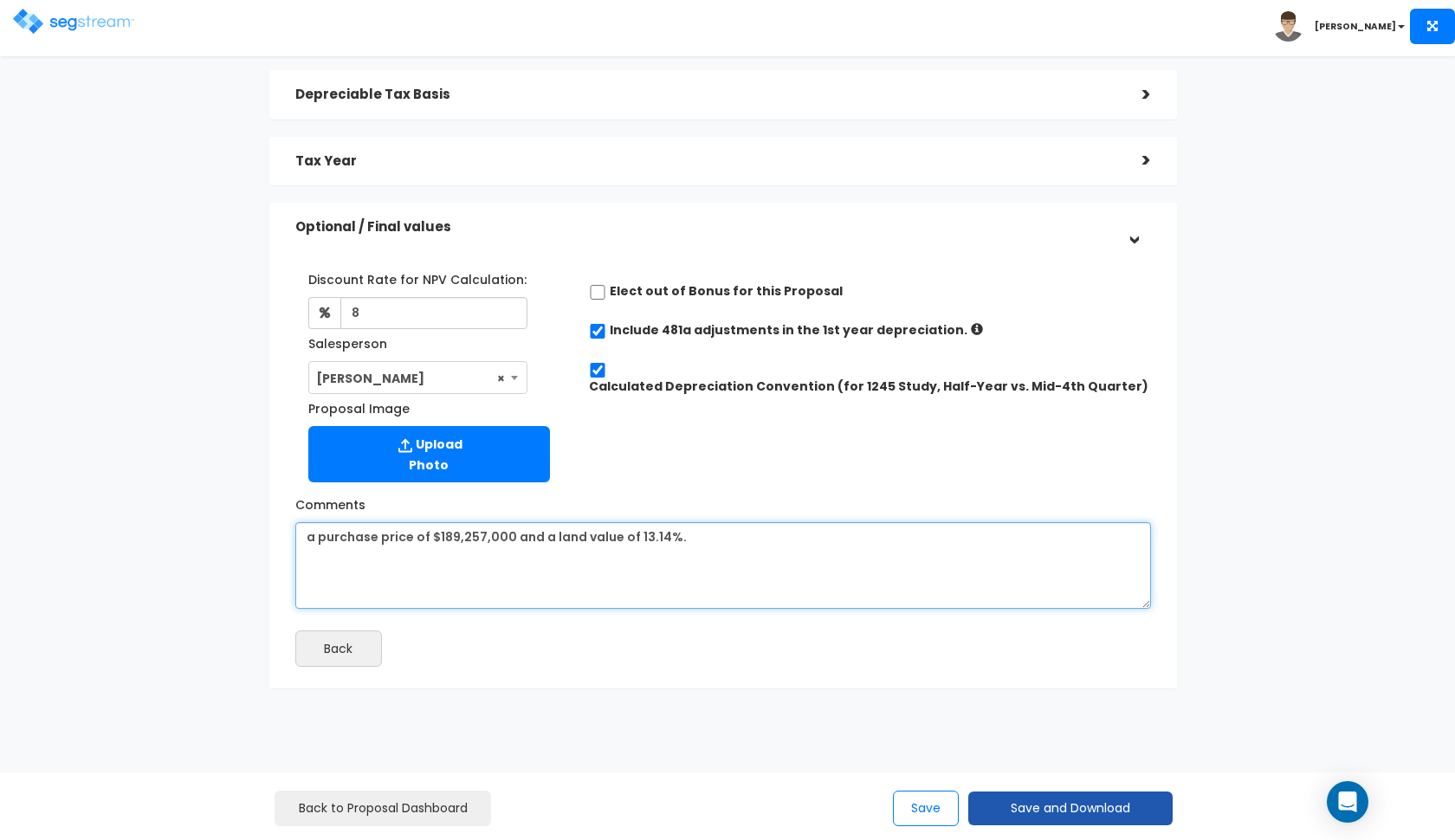
type textarea "a purchase price of $189,257,000 and a land value of 13.14%."
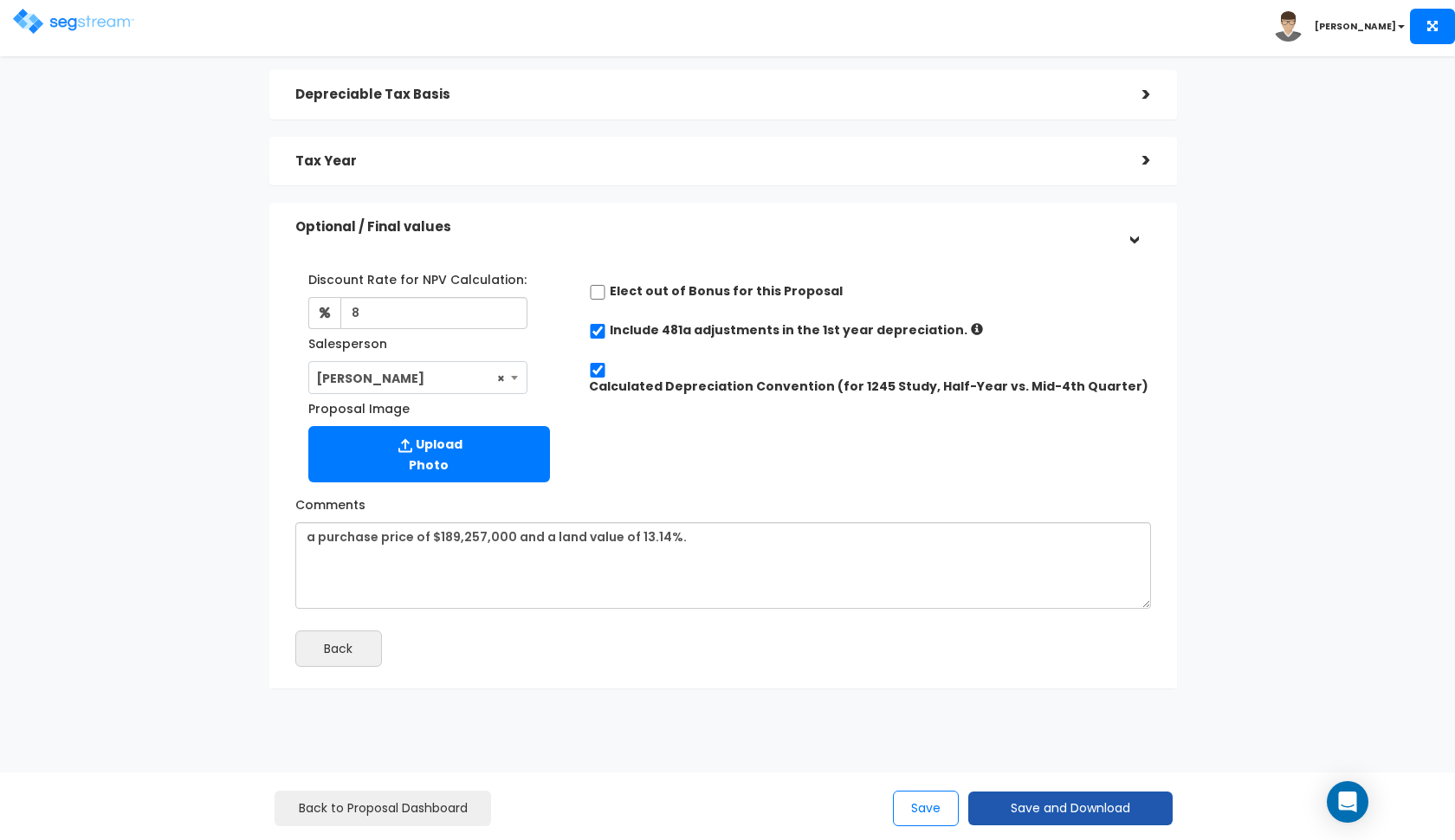
click at [1022, 815] on button "Save and Download" at bounding box center [1070, 808] width 204 height 34
click at [1059, 709] on link "Custom Proposal" at bounding box center [1114, 719] width 271 height 40
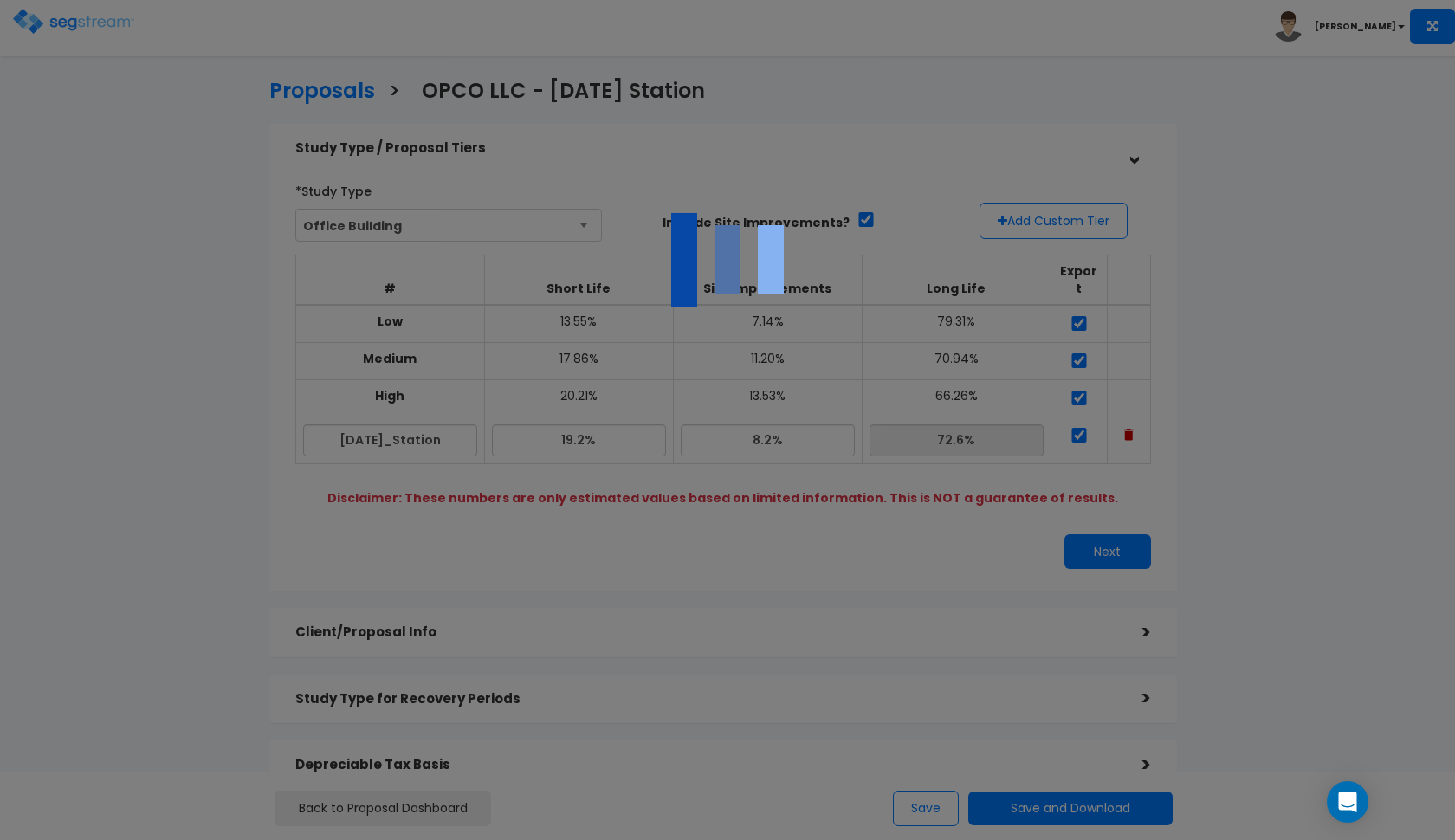
click at [999, 801] on div at bounding box center [728, 420] width 1455 height 840
